Goal: Task Accomplishment & Management: Manage account settings

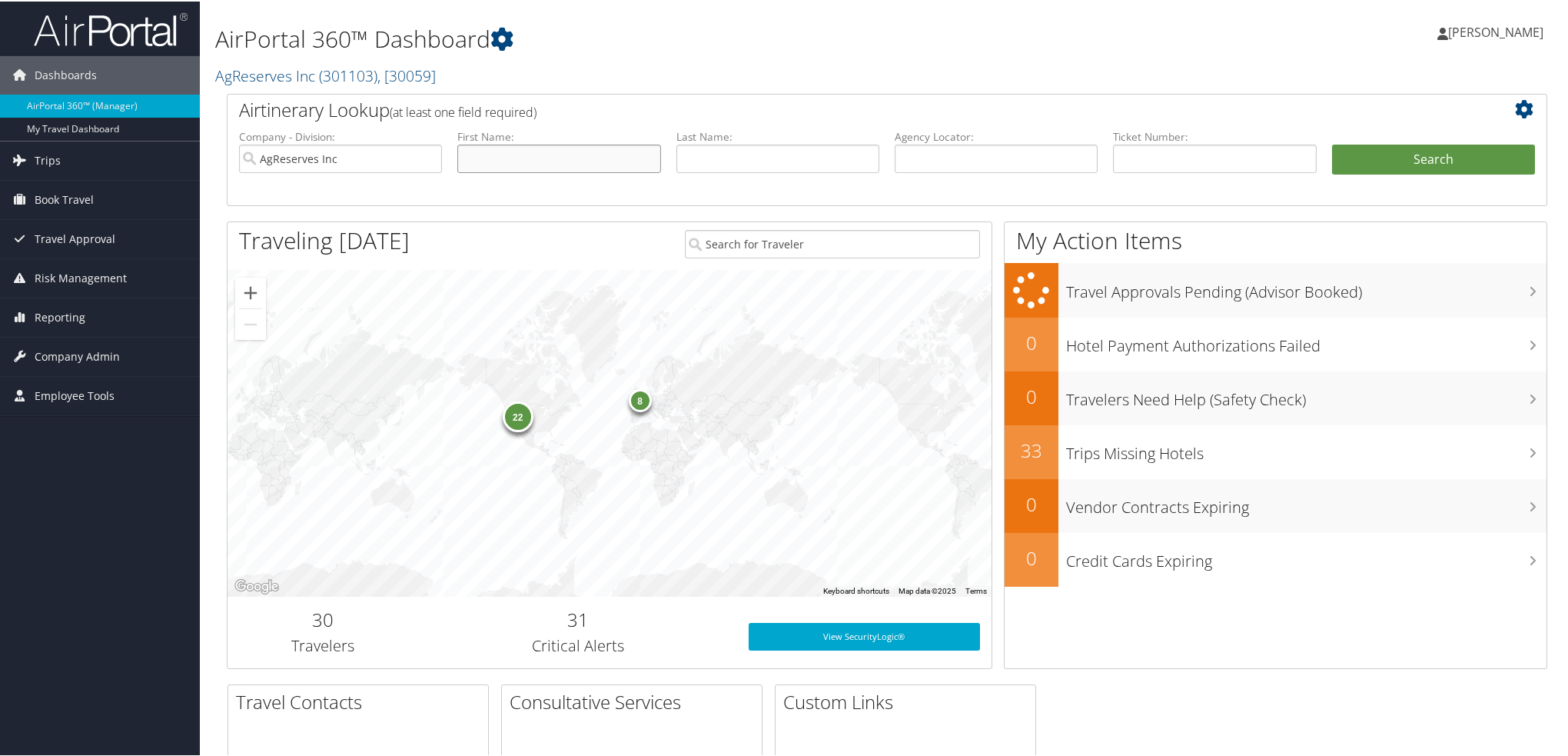
click at [548, 153] on input "text" at bounding box center [559, 157] width 203 height 29
click at [717, 156] on input "text" at bounding box center [778, 157] width 203 height 29
type input "hooper"
click at [1333, 143] on button "Search" at bounding box center [1434, 158] width 203 height 31
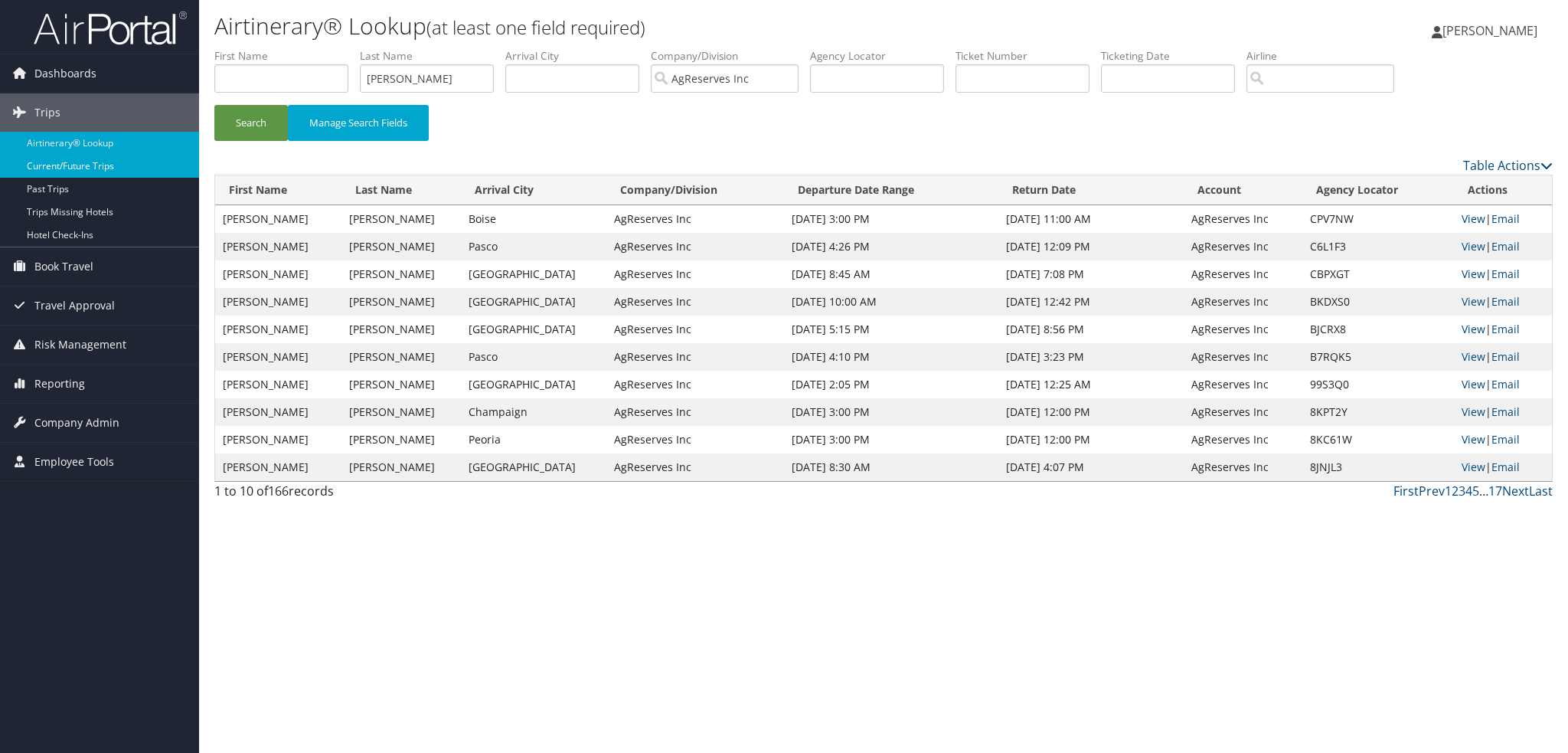
click at [87, 165] on link "Current/Future Trips" at bounding box center [99, 166] width 199 height 23
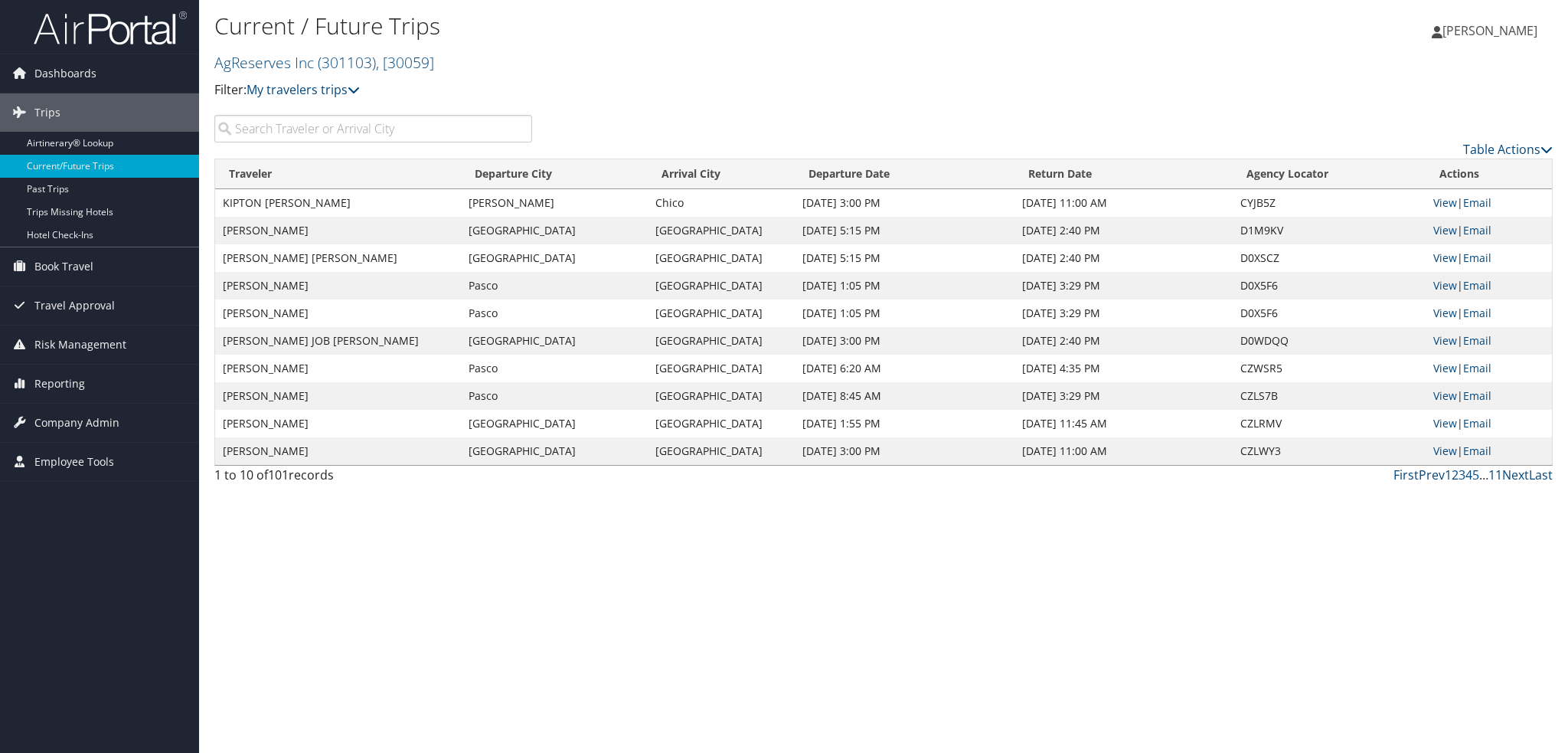
click at [334, 129] on input "search" at bounding box center [373, 129] width 318 height 28
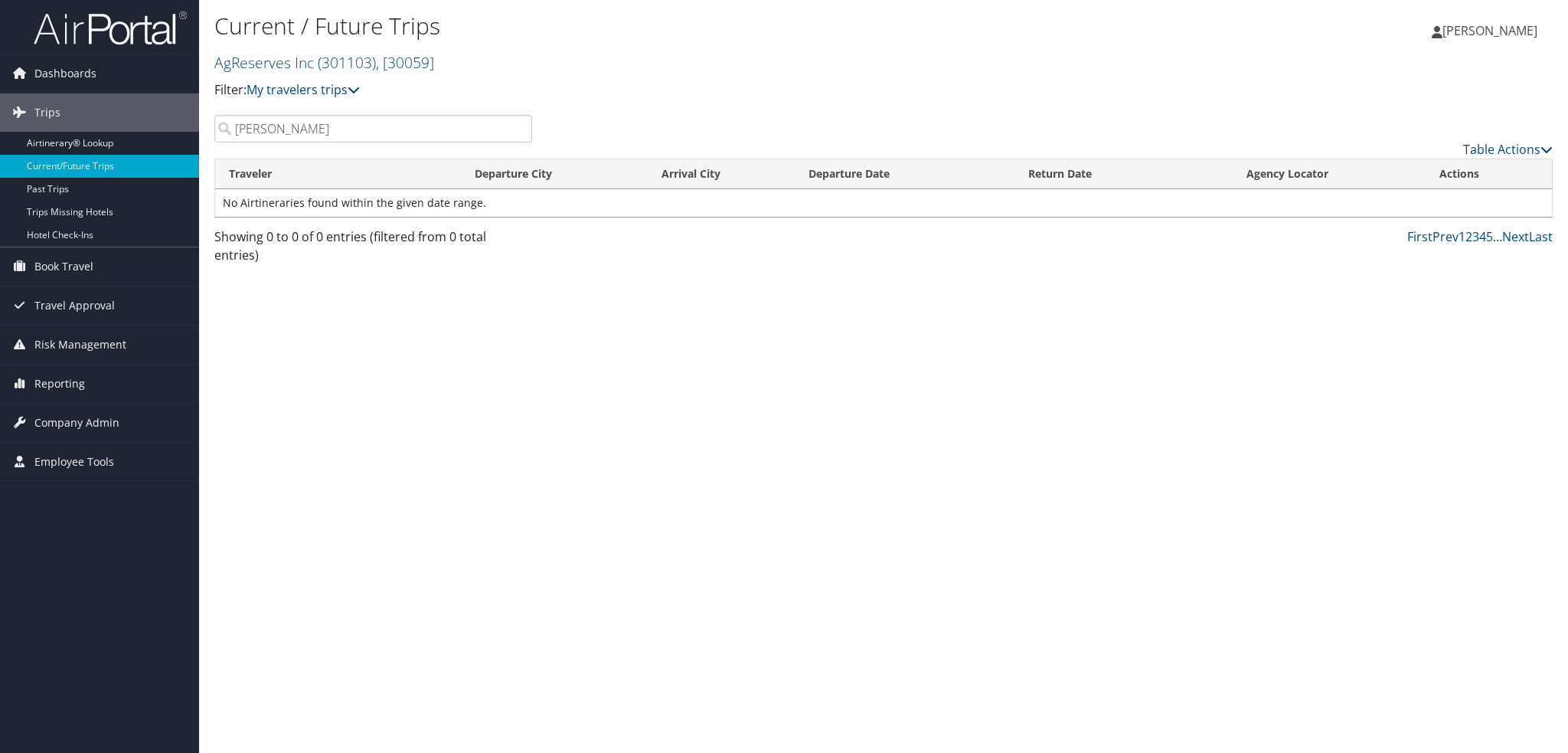
click at [513, 129] on input "[PERSON_NAME]" at bounding box center [373, 129] width 318 height 28
click at [512, 128] on input "[PERSON_NAME]" at bounding box center [373, 129] width 318 height 28
type input "[PERSON_NAME]"
click at [65, 304] on span "Travel Approval" at bounding box center [75, 306] width 80 height 38
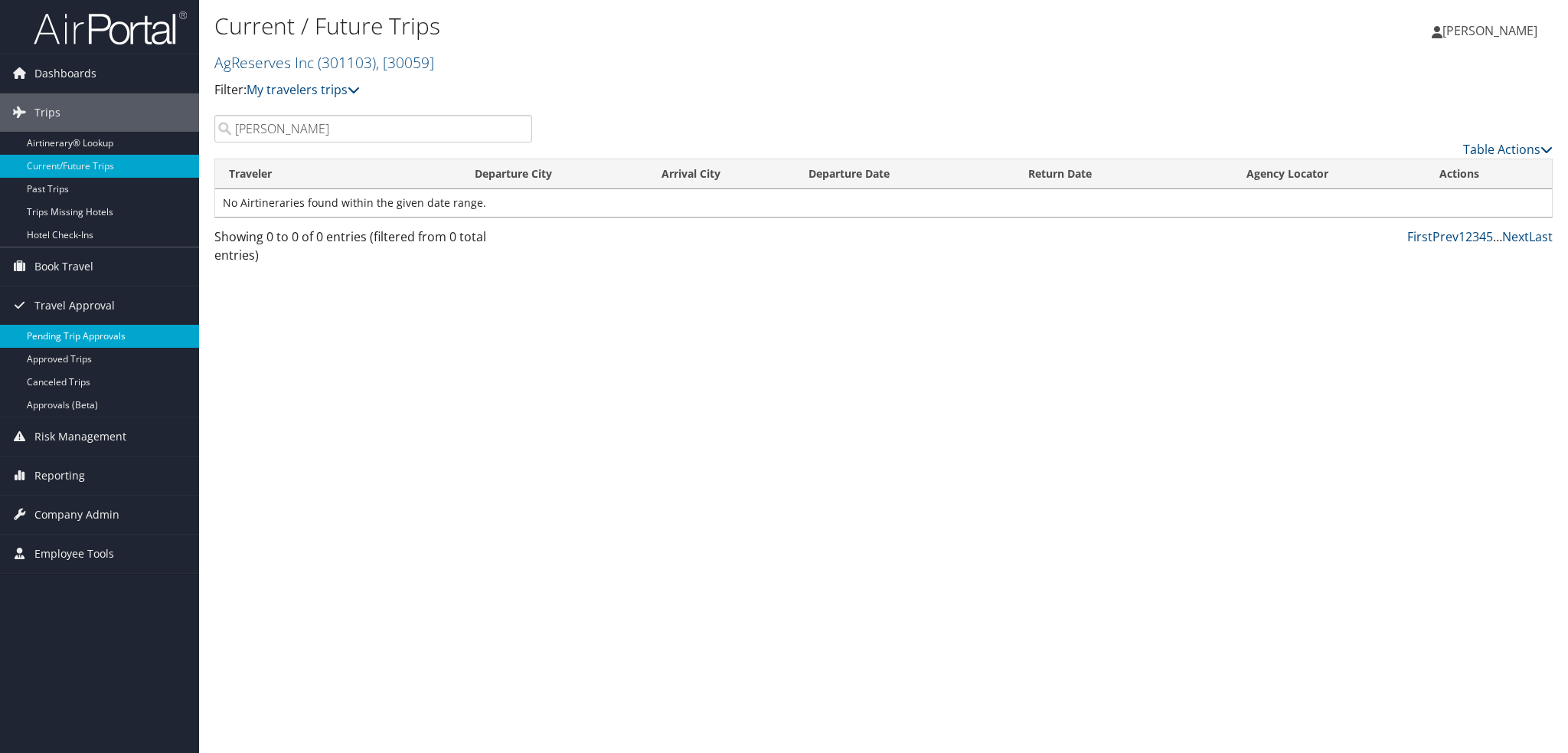
click at [58, 335] on link "Pending Trip Approvals" at bounding box center [99, 336] width 199 height 23
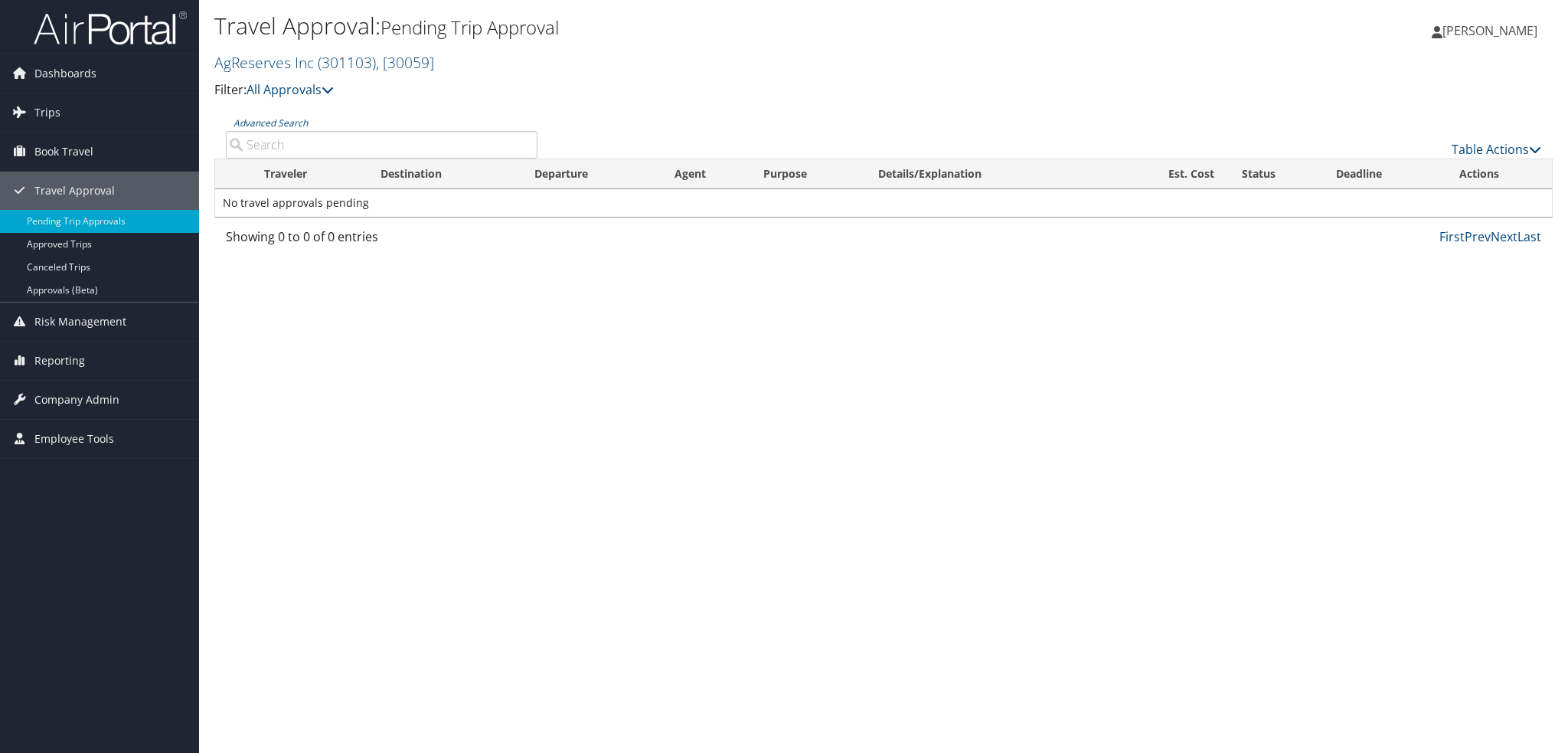
click at [303, 147] on input "Advanced Search" at bounding box center [382, 145] width 312 height 28
type input "[PERSON_NAME]"
click at [64, 248] on link "Approved Trips" at bounding box center [99, 244] width 199 height 23
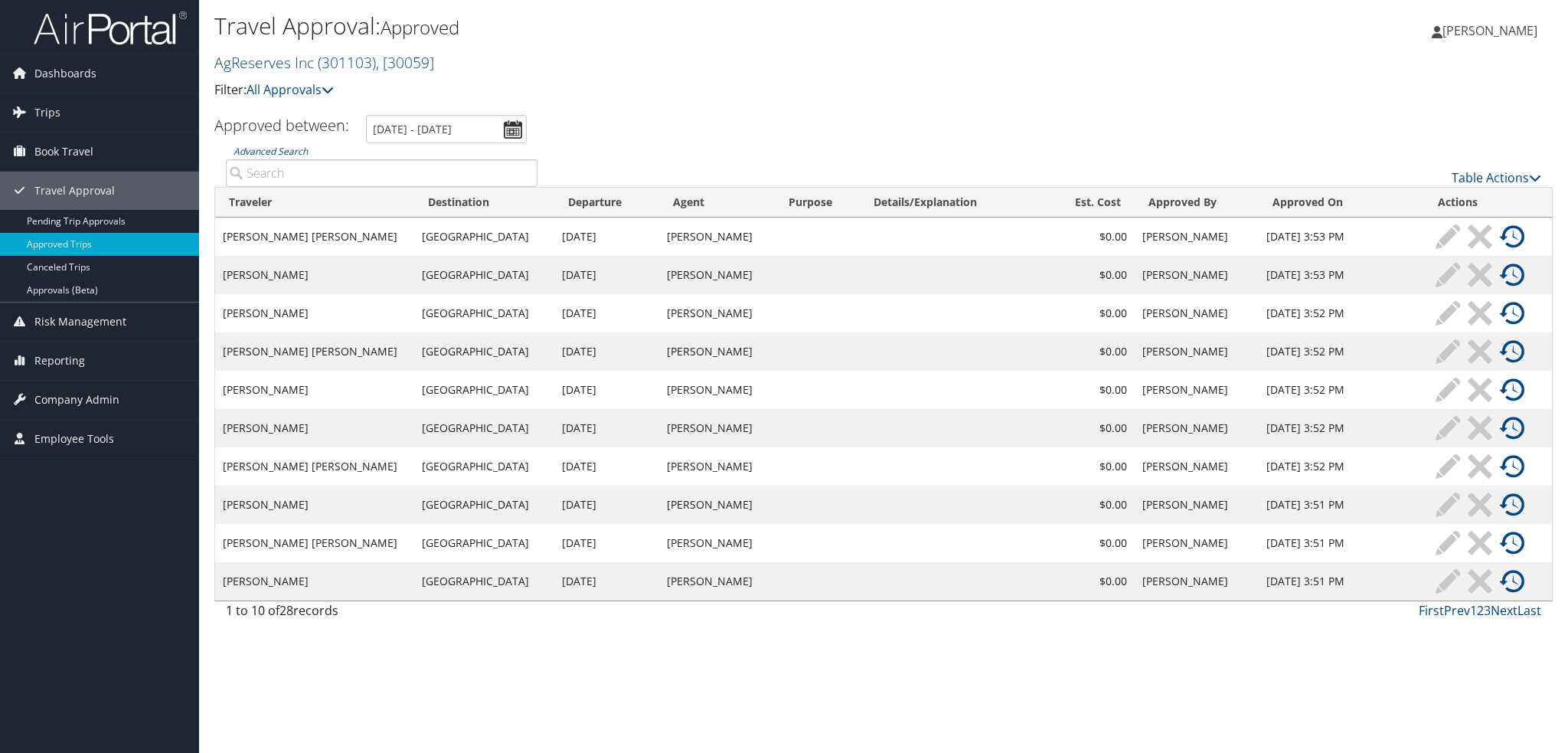
click at [321, 179] on input "Advanced Search" at bounding box center [382, 173] width 312 height 28
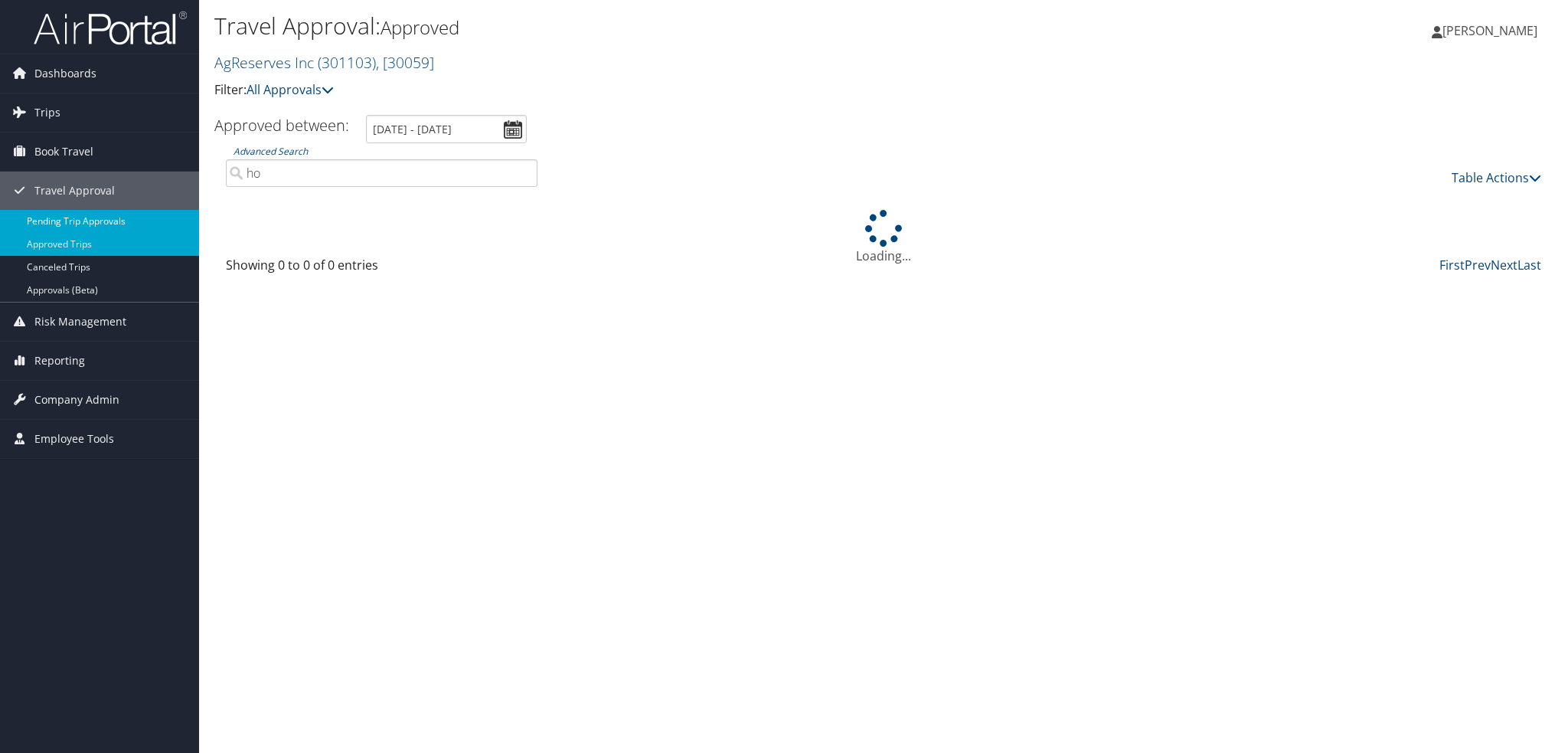
type input "h"
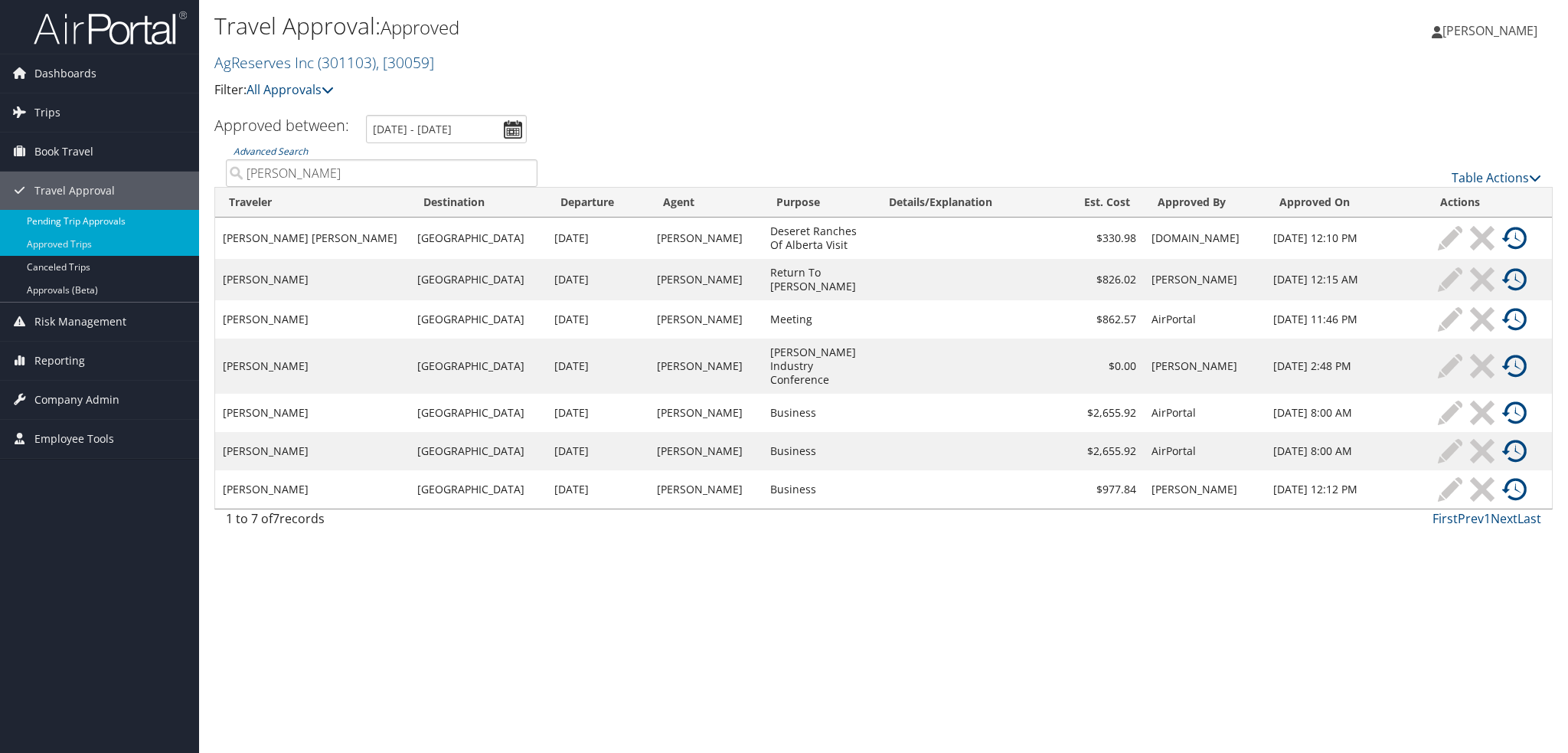
type input "gary"
click at [82, 215] on link "Pending Trip Approvals" at bounding box center [99, 221] width 199 height 23
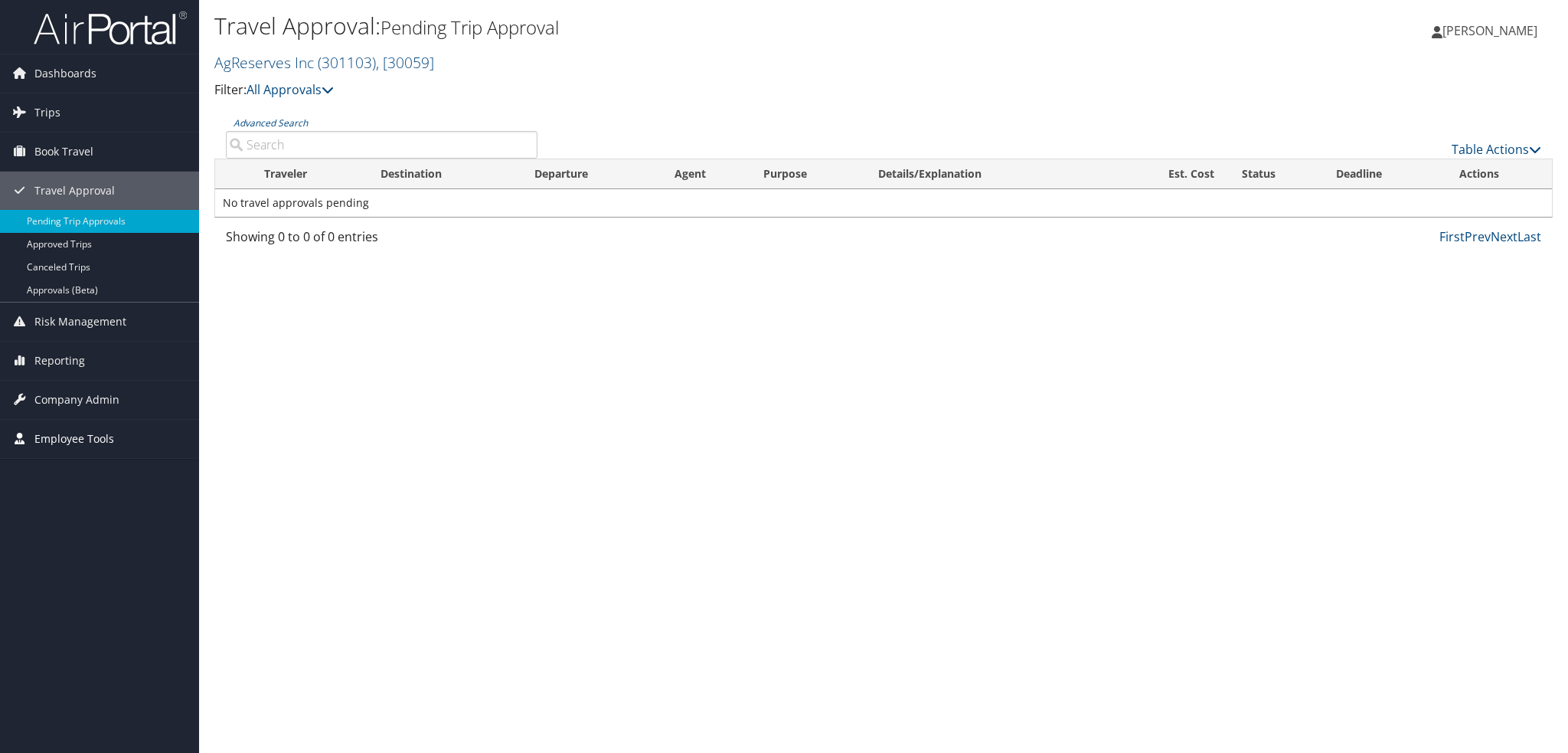
click at [76, 446] on span "Employee Tools" at bounding box center [74, 438] width 79 height 38
click at [76, 401] on span "Company Admin" at bounding box center [78, 400] width 85 height 38
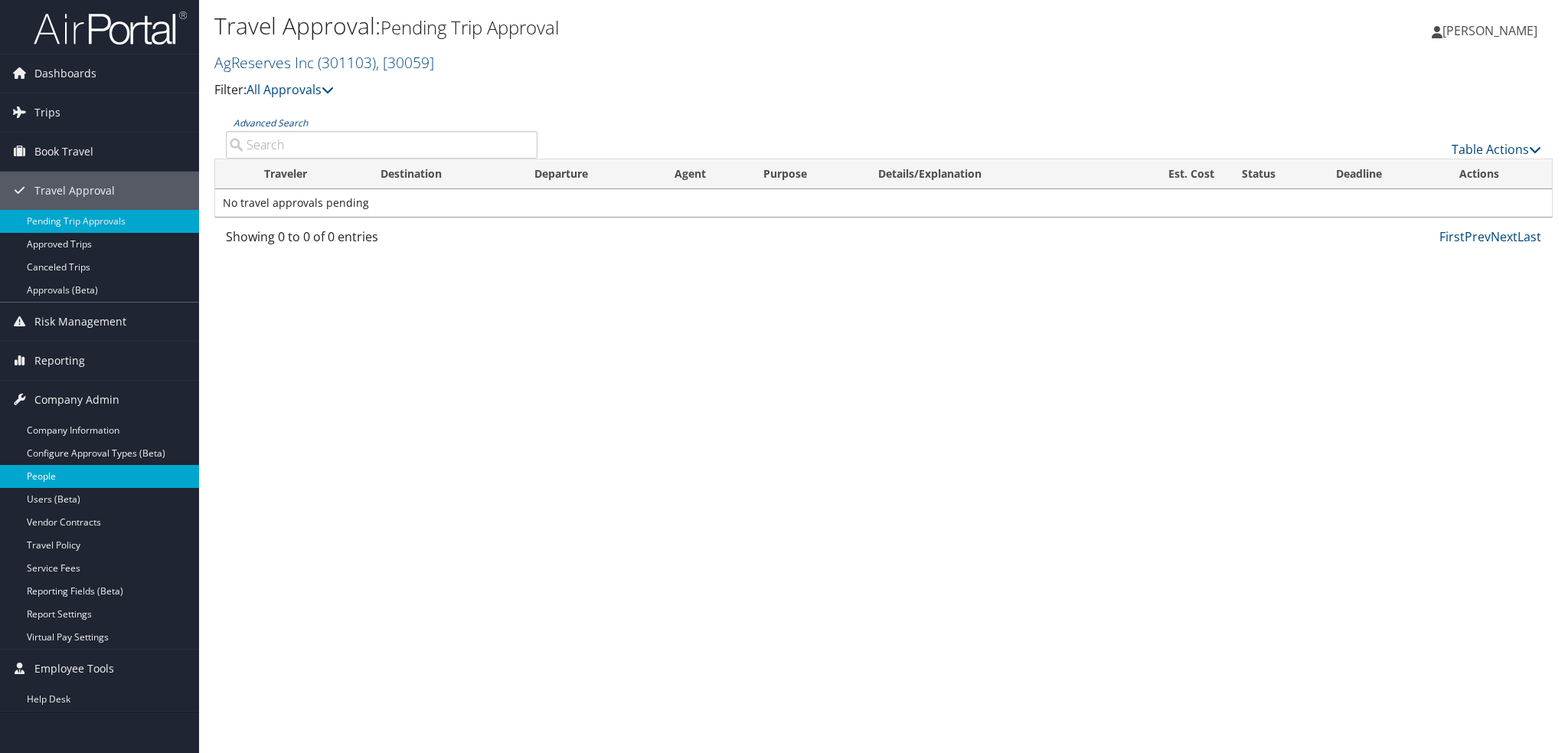
click at [66, 474] on link "People" at bounding box center [99, 476] width 199 height 23
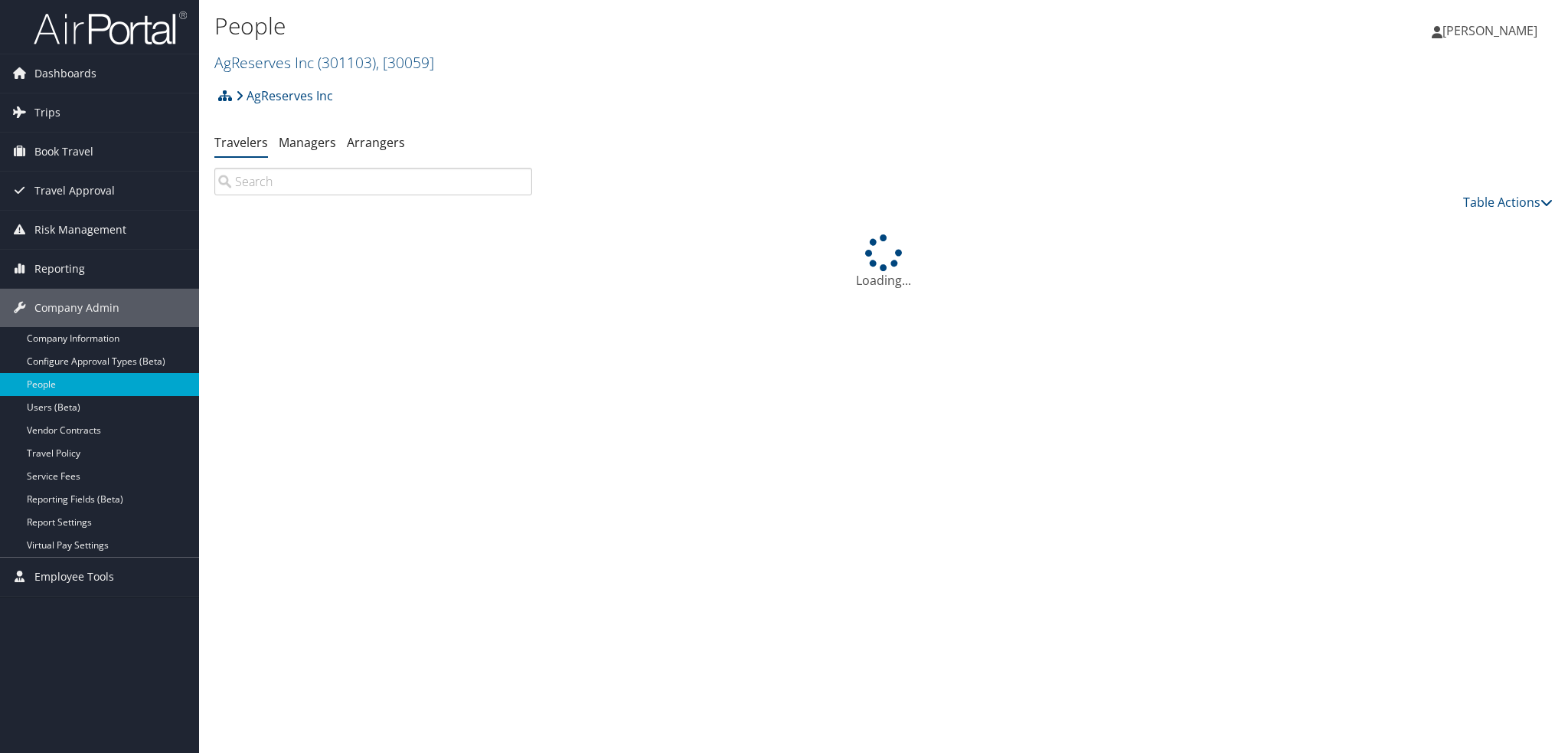
click at [322, 180] on input "search" at bounding box center [373, 181] width 318 height 28
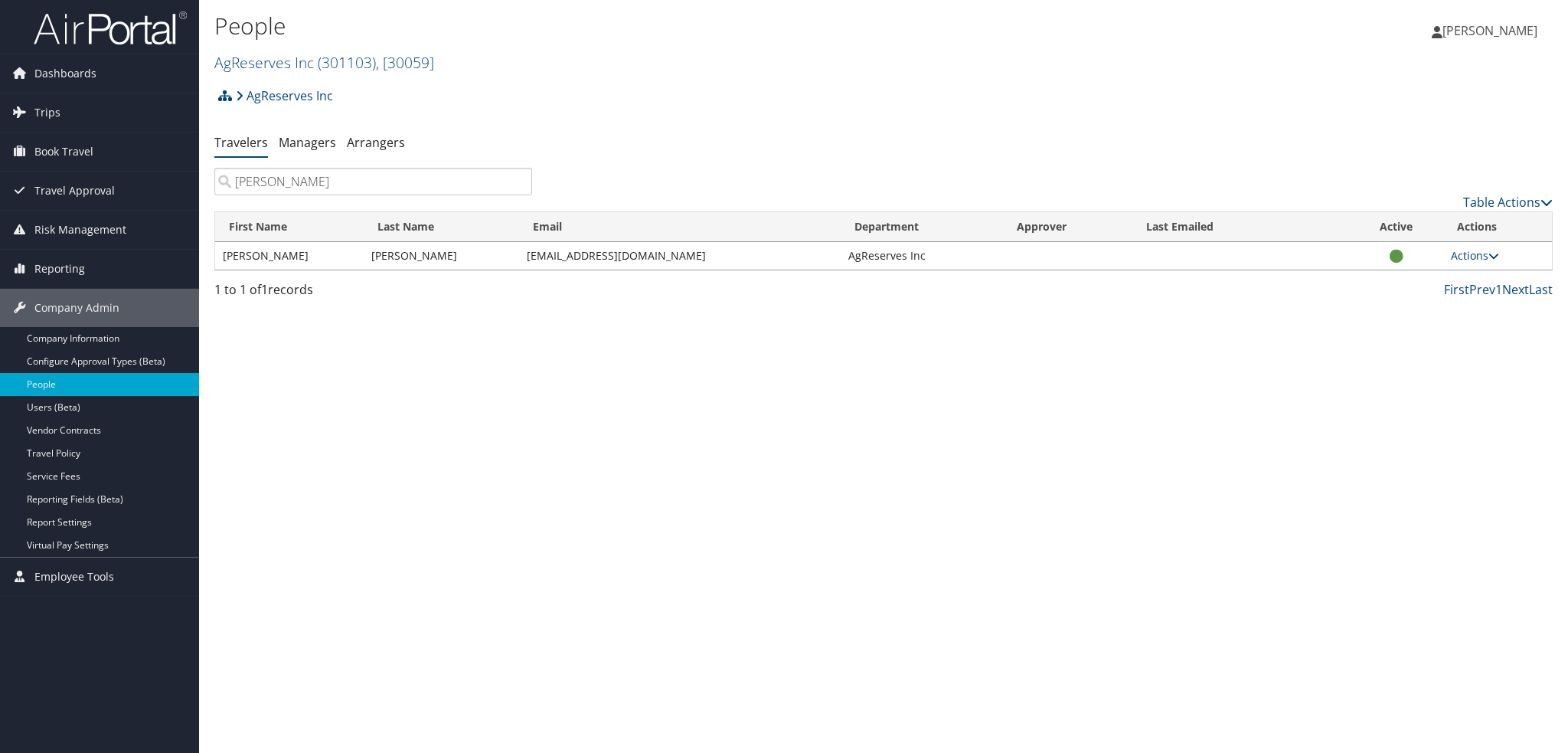
type input "hooper"
click at [1493, 253] on icon at bounding box center [1494, 255] width 10 height 10
click at [1422, 312] on link "View Profile" at bounding box center [1428, 304] width 141 height 26
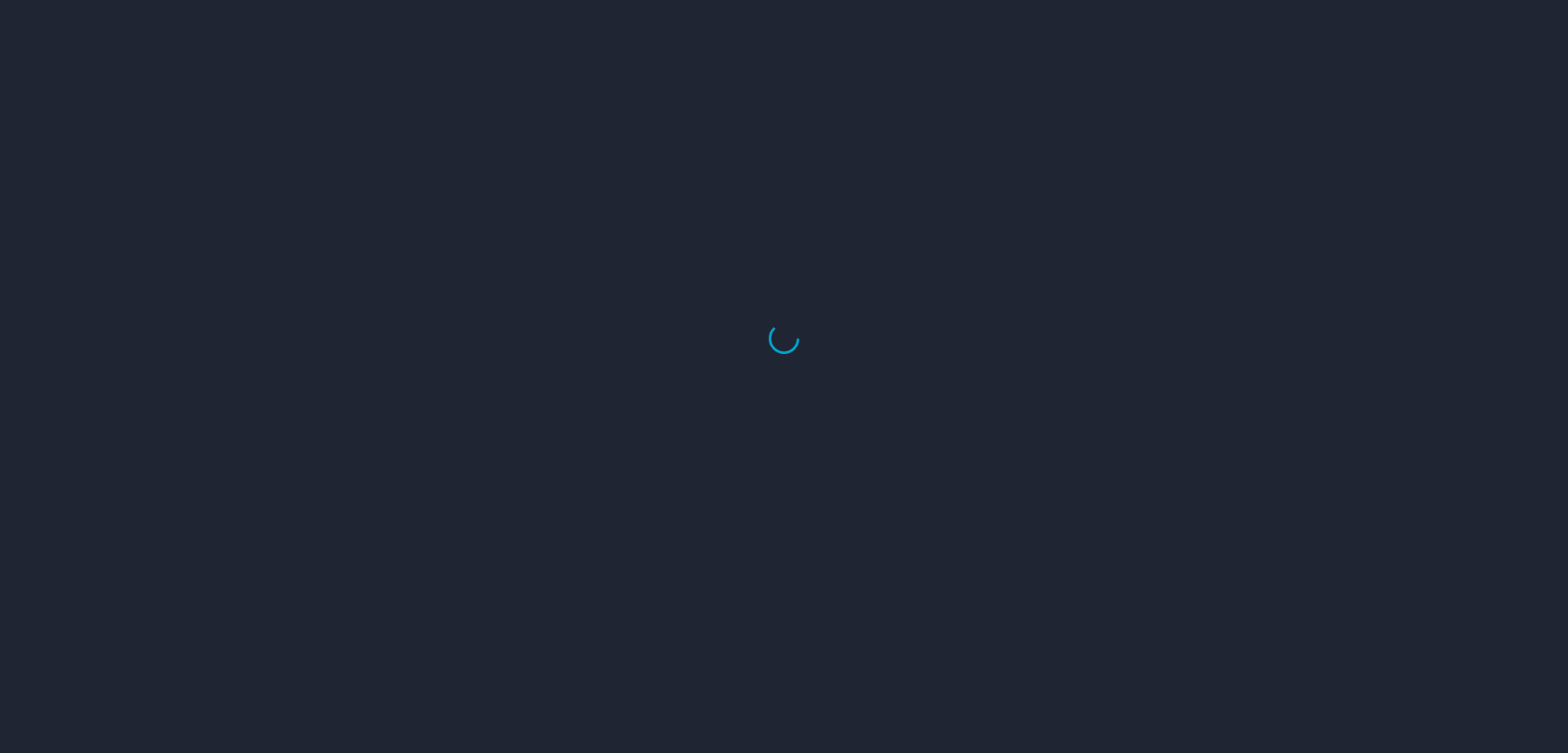
select select "US"
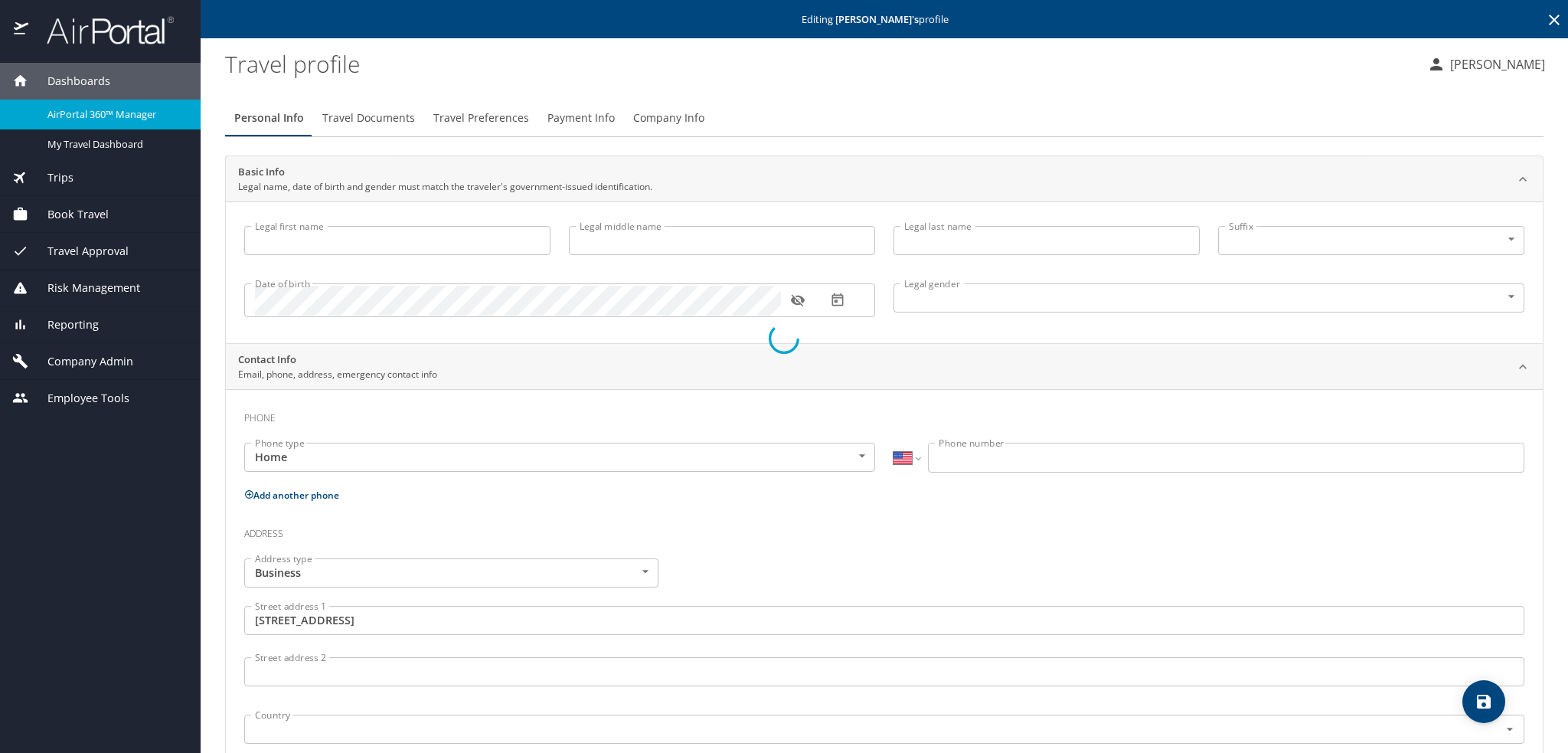
type input "Gary"
type input "Trenton"
type input "Hooper"
type input "Male"
type input "Chelsy"
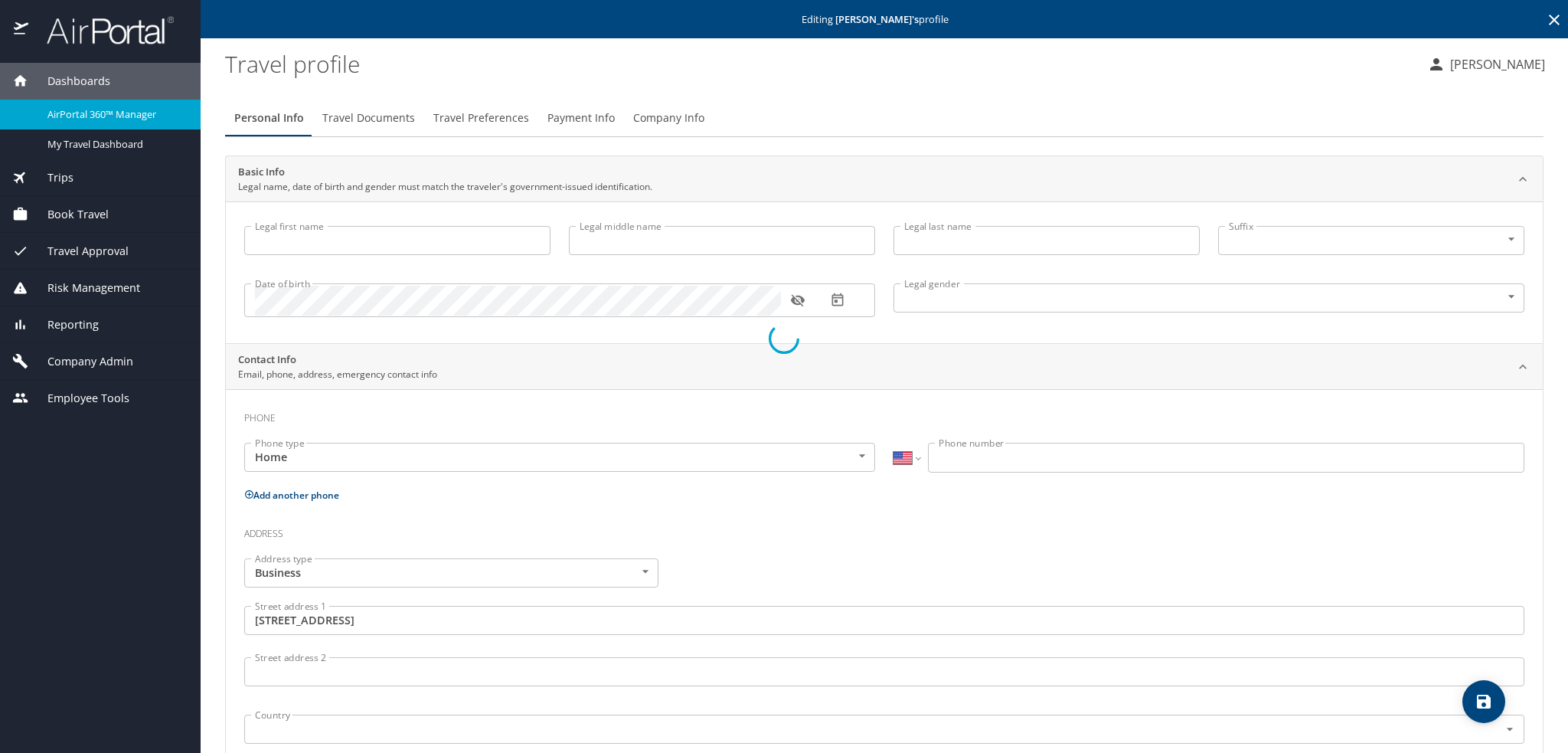
type input "Hooper"
type input "(916) 805-0000"
type input "United States of America"
type input "Utah"
type input "United States of America"
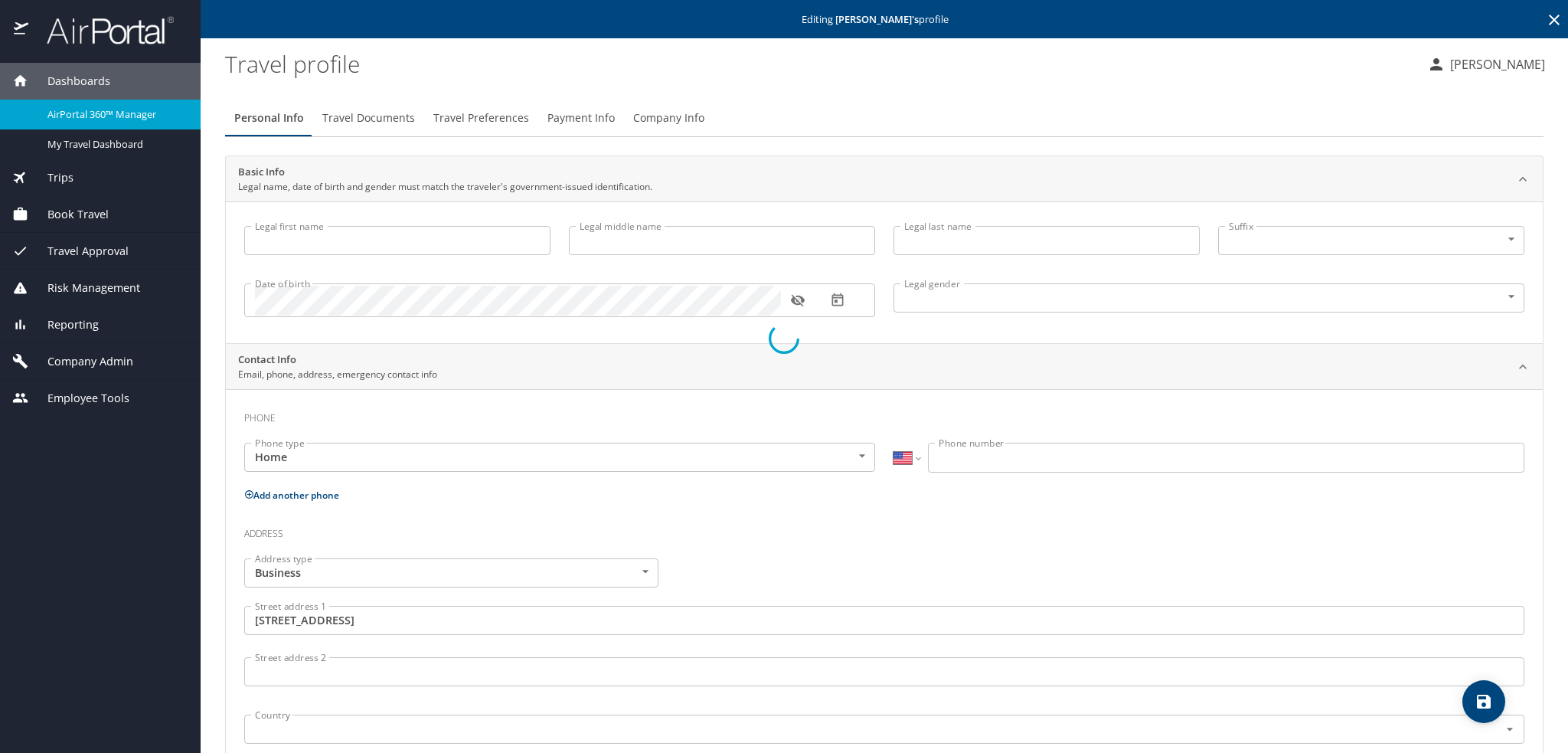
type input "Utah"
select select "US"
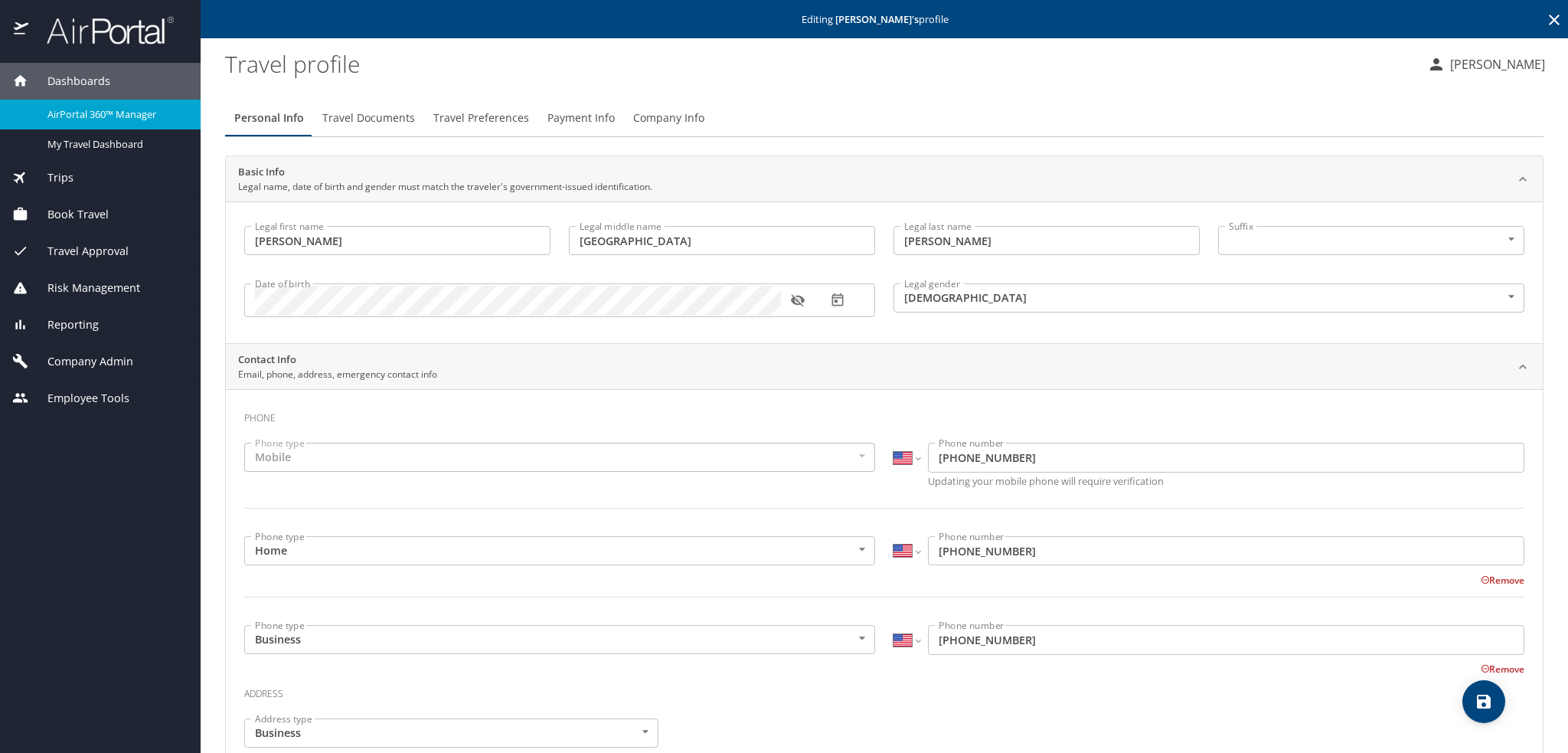
click at [672, 120] on span "Company Info" at bounding box center [669, 119] width 71 height 19
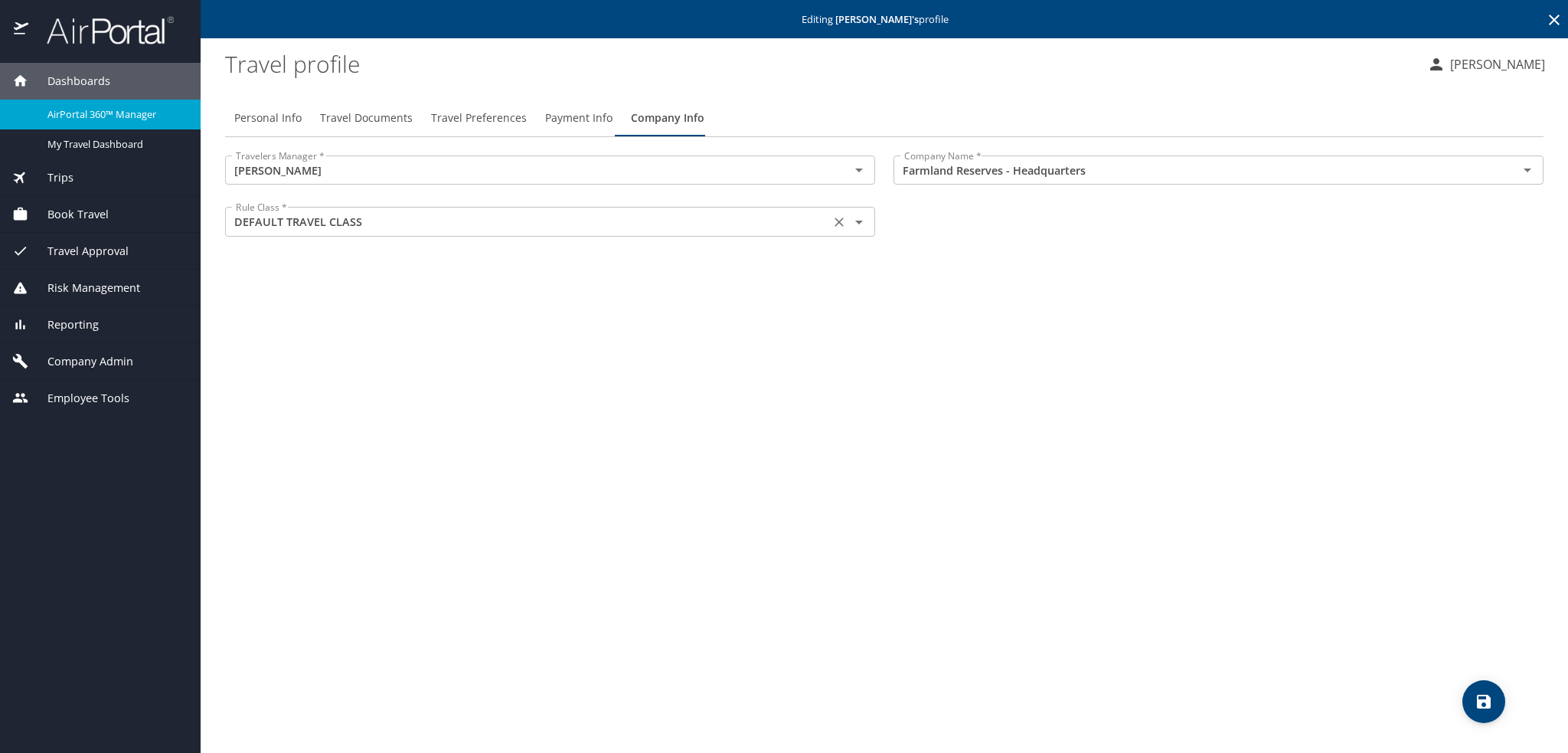
click at [865, 218] on icon "Open" at bounding box center [859, 221] width 18 height 18
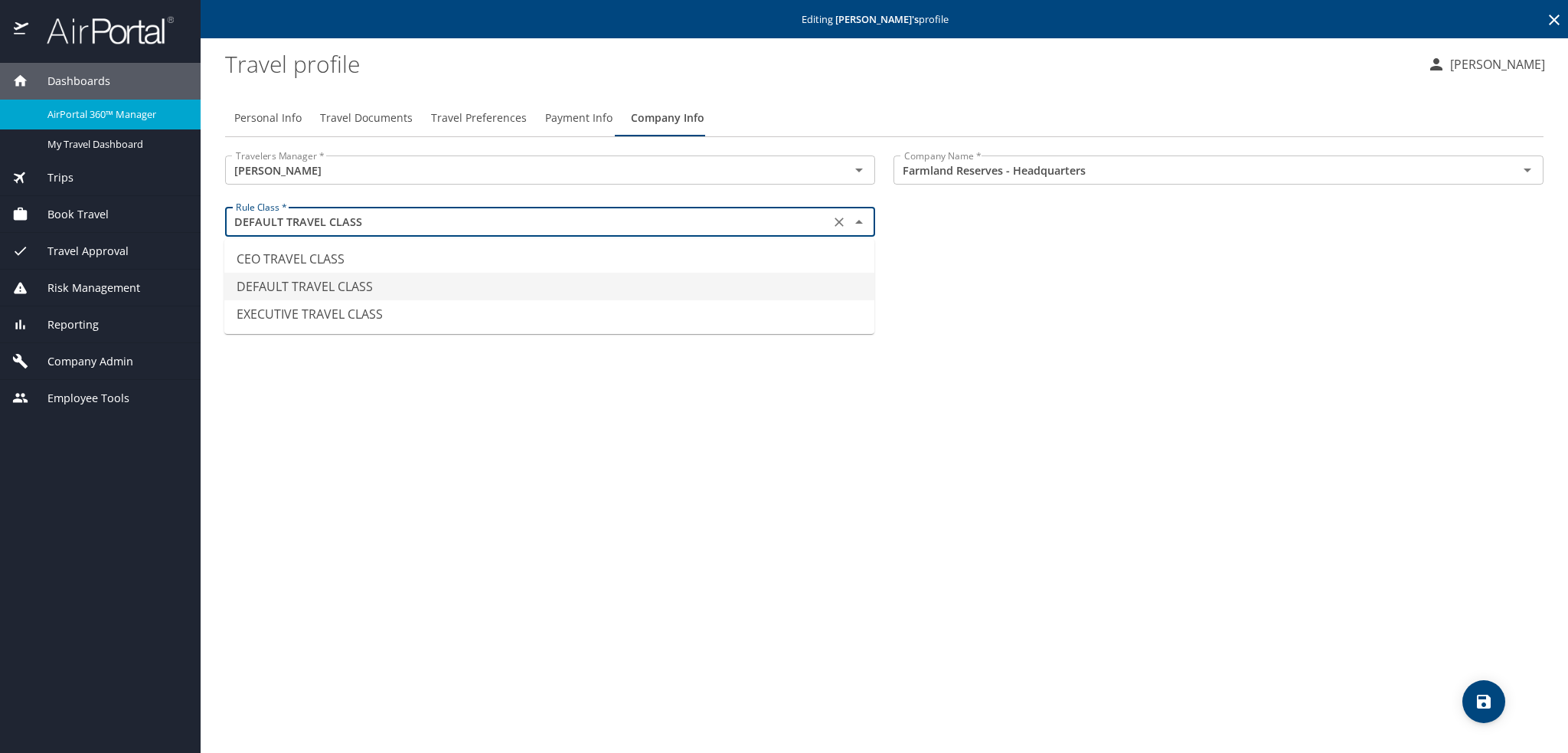
click at [865, 218] on icon "Close" at bounding box center [859, 221] width 18 height 18
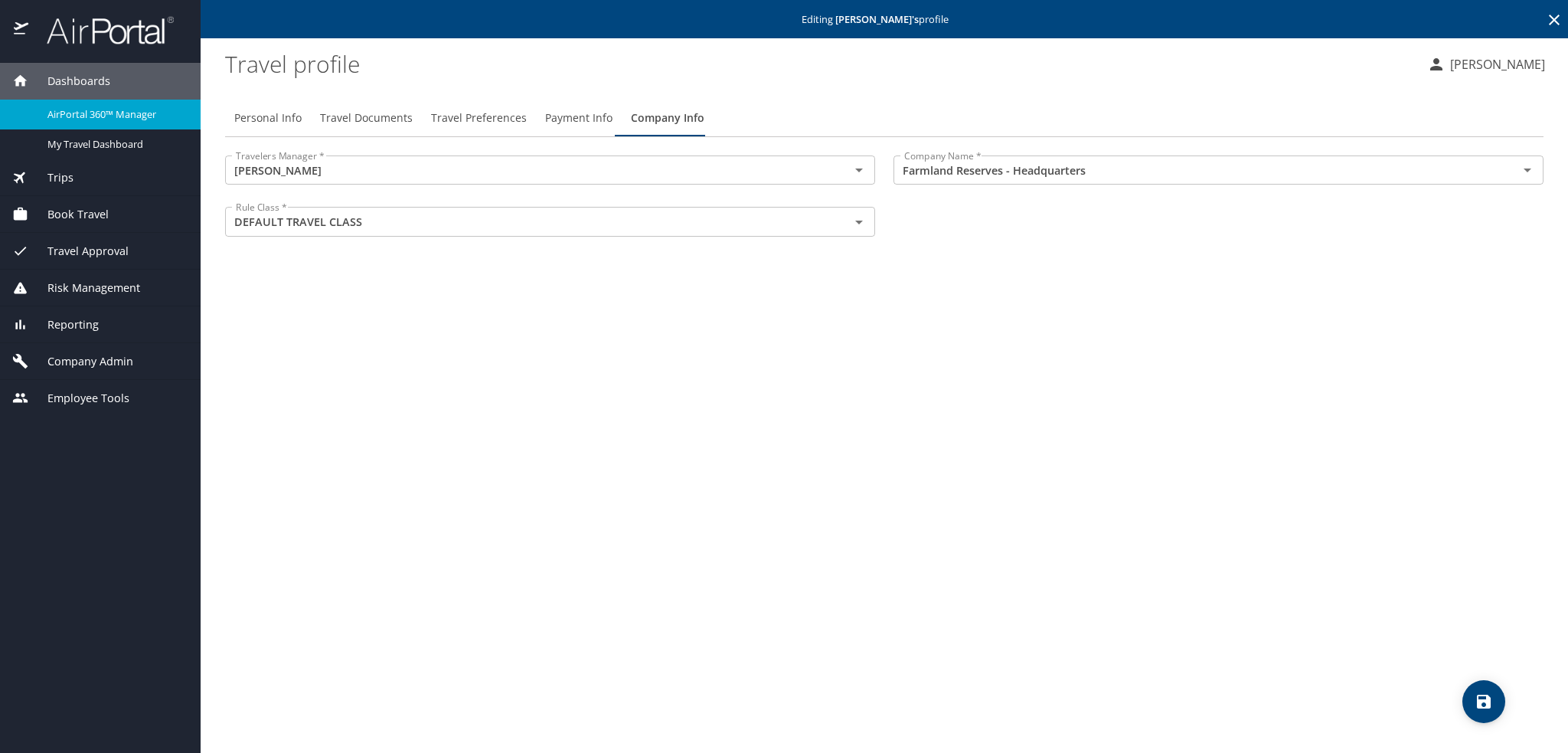
click at [1150, 288] on div "Personal Info Travel Documents Travel Preferences Payment Info Company Info Tra…" at bounding box center [884, 419] width 1319 height 665
click at [104, 252] on span "Travel Approval" at bounding box center [78, 251] width 100 height 17
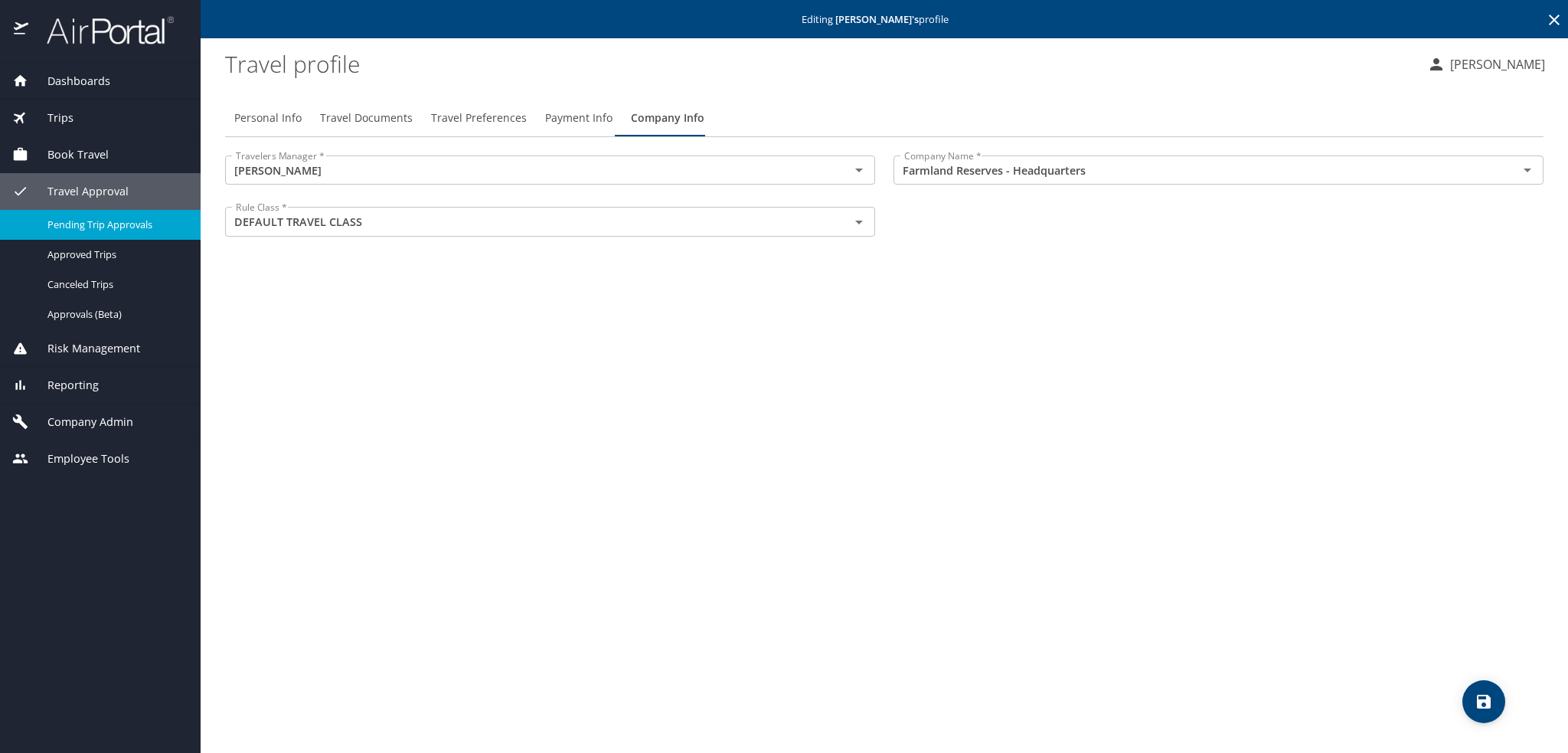
click at [99, 230] on span "Pending Trip Approvals" at bounding box center [114, 225] width 135 height 15
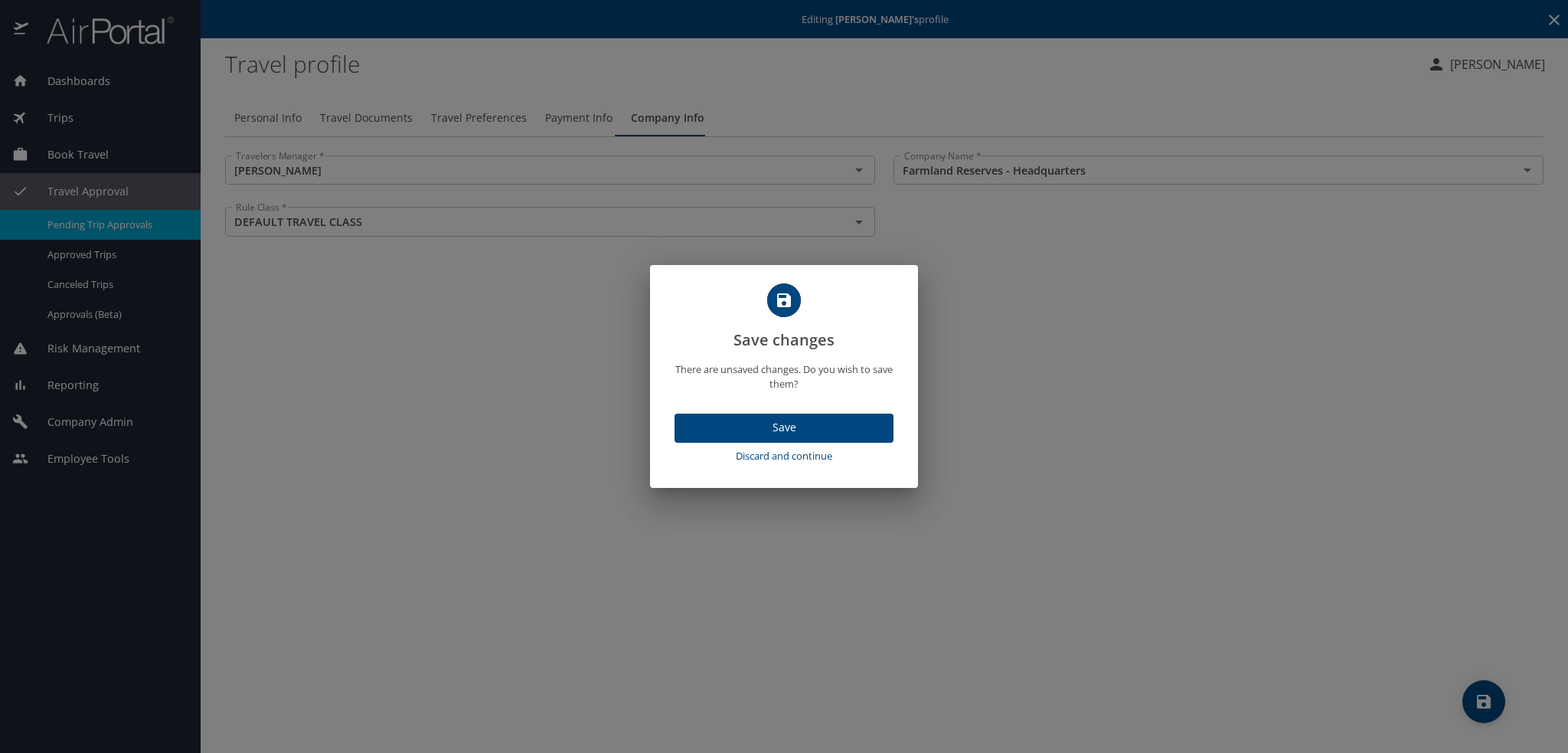
click at [777, 458] on span "Discard and continue" at bounding box center [784, 456] width 207 height 17
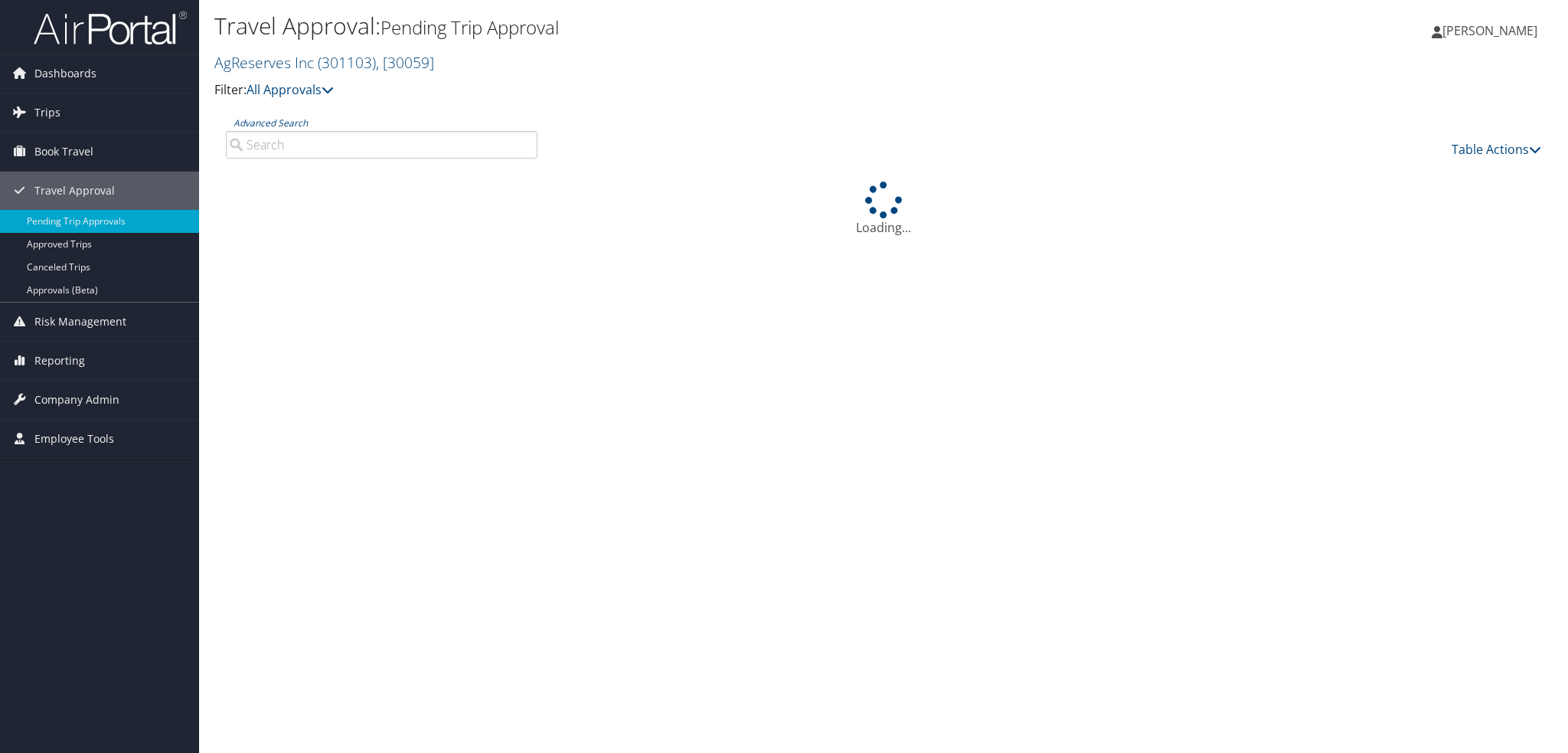
click at [385, 143] on input "Advanced Search" at bounding box center [382, 145] width 312 height 28
type input "[PERSON_NAME]"
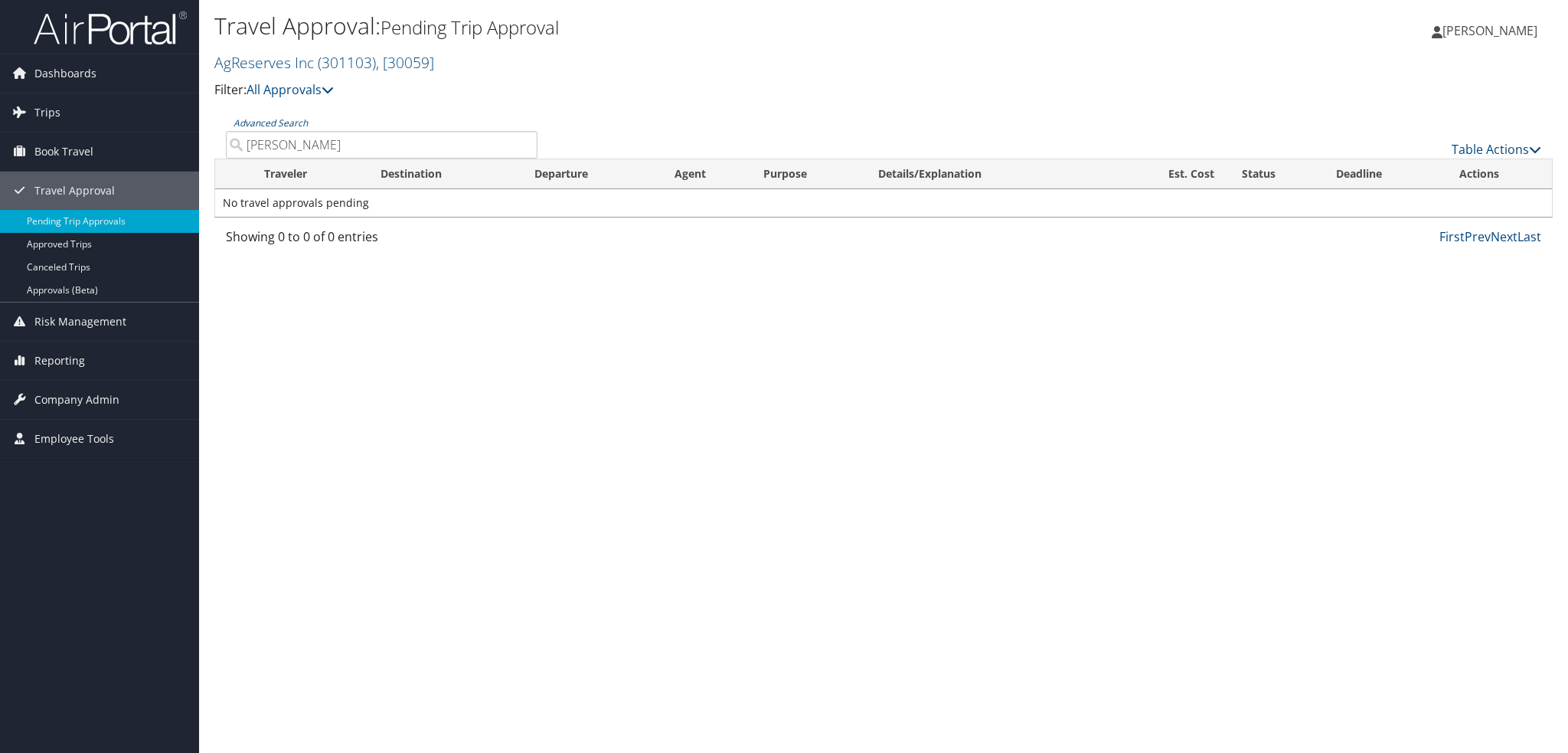
click at [519, 146] on input "[PERSON_NAME]" at bounding box center [382, 145] width 312 height 28
